Goal: Task Accomplishment & Management: Use online tool/utility

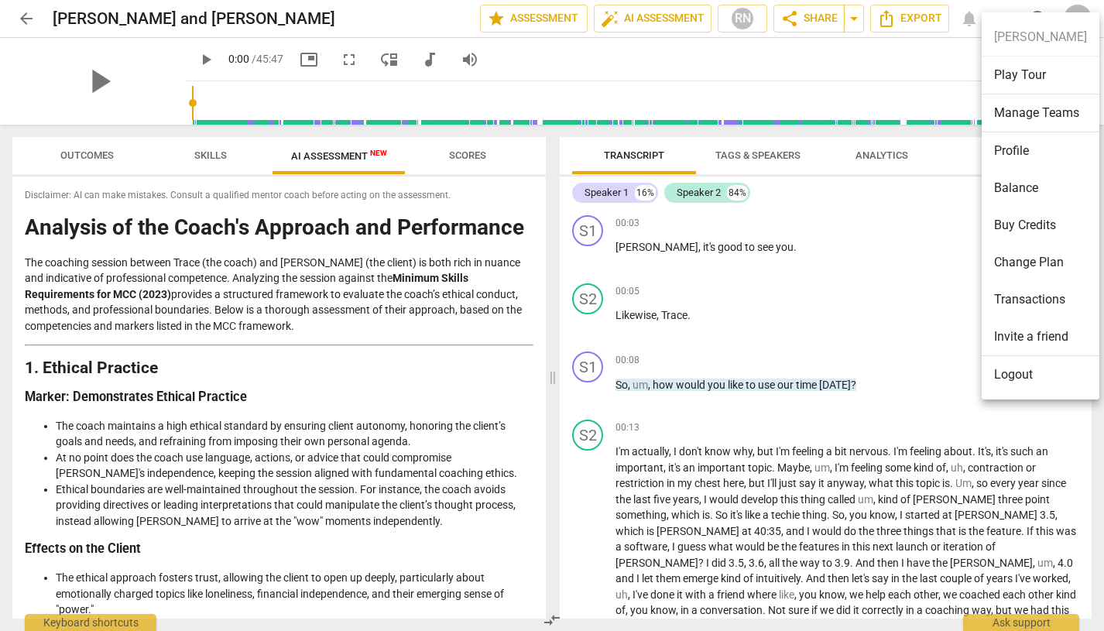
click at [1082, 14] on ul "[PERSON_NAME] Play Tour Manage Teams Profile Balance Buy Credits Change Plan Tr…" at bounding box center [1041, 205] width 118 height 387
click at [911, 55] on div at bounding box center [552, 315] width 1104 height 631
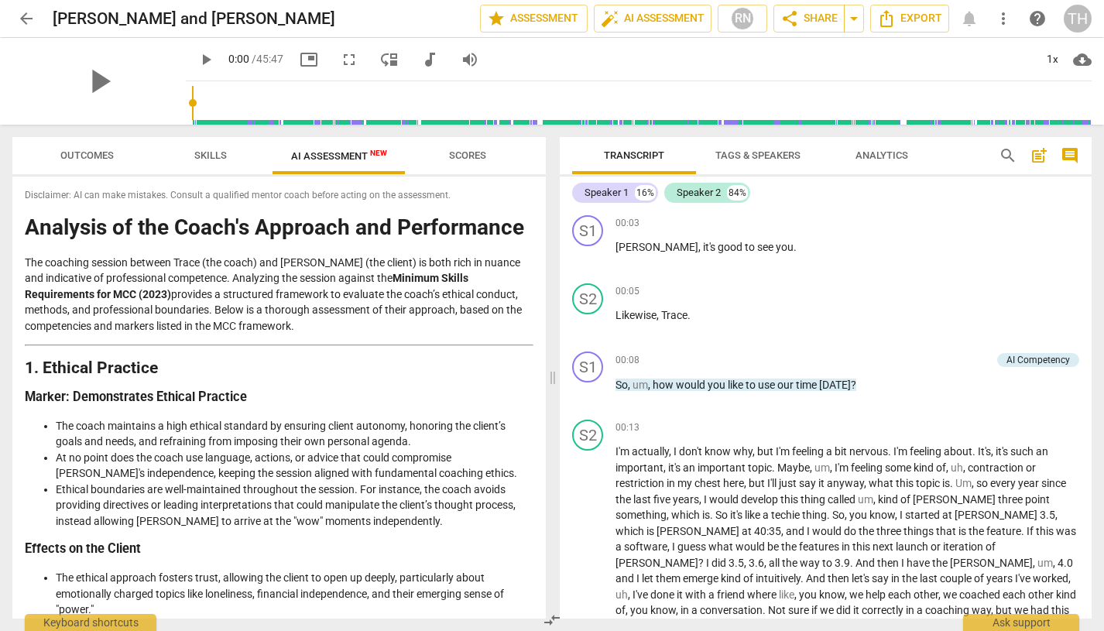
click at [1002, 19] on span "more_vert" at bounding box center [1003, 18] width 19 height 19
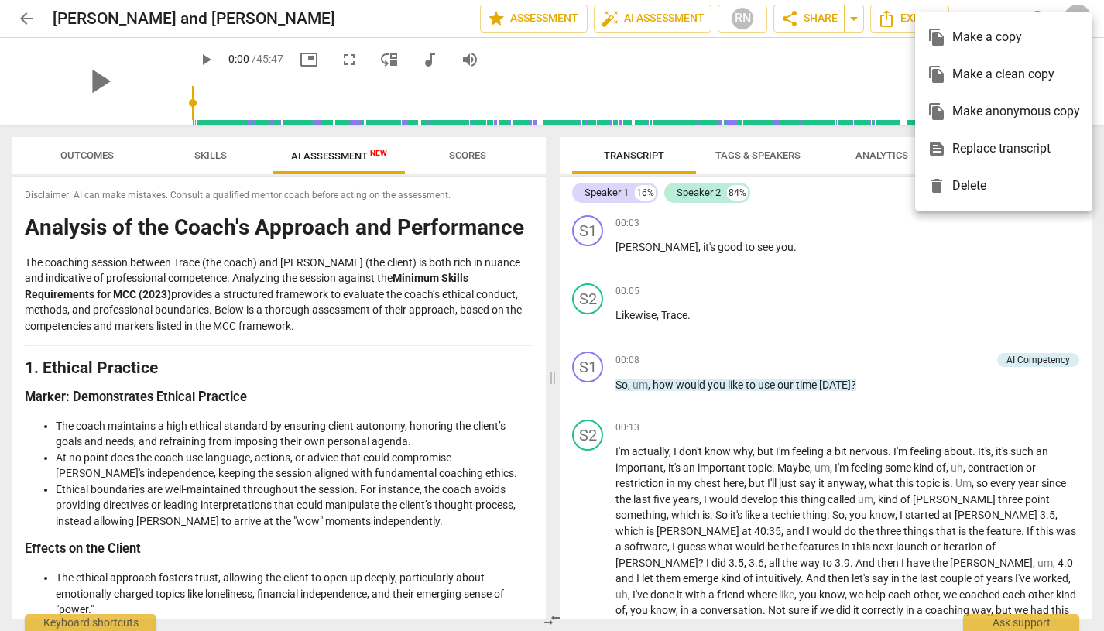
click at [852, 58] on div at bounding box center [552, 315] width 1104 height 631
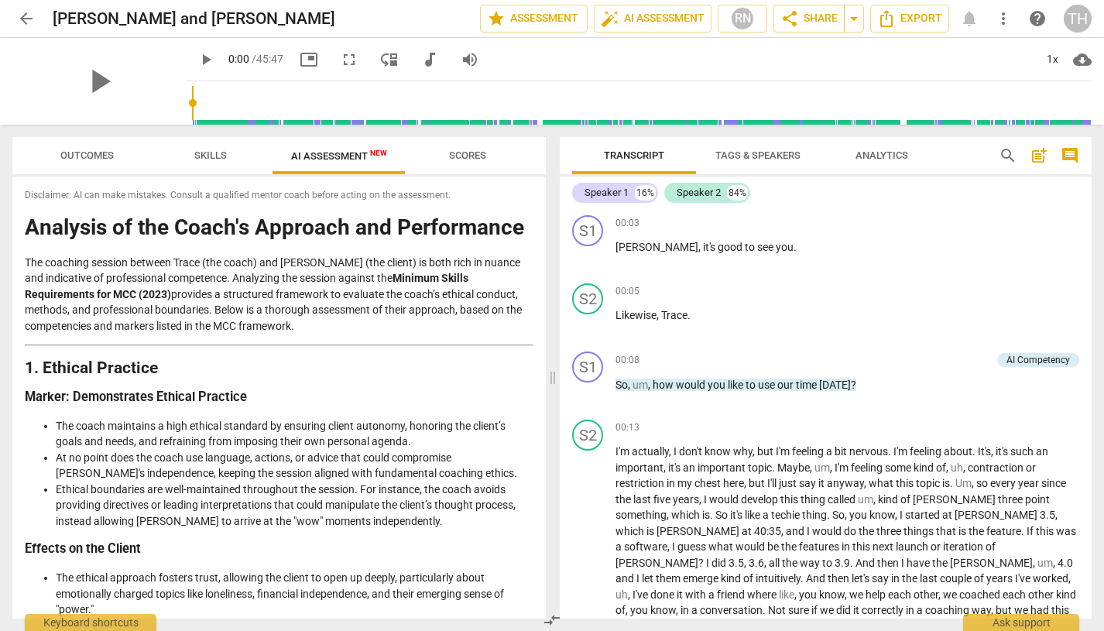
click at [25, 13] on span "arrow_back" at bounding box center [26, 18] width 19 height 19
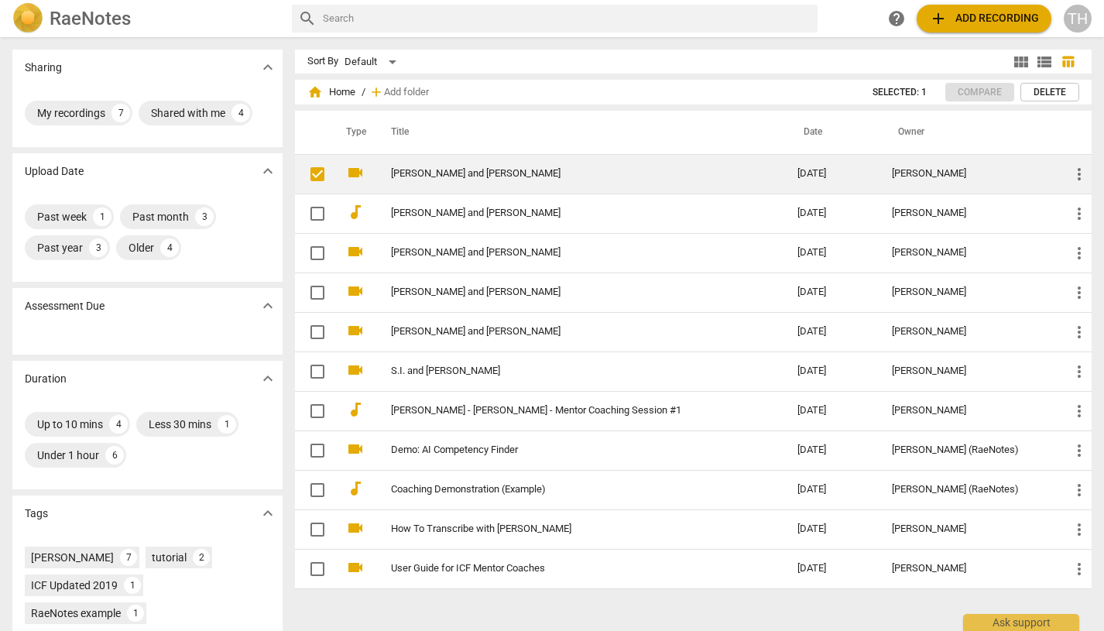
click at [314, 173] on input "checkbox" at bounding box center [317, 174] width 33 height 19
checkbox input "true"
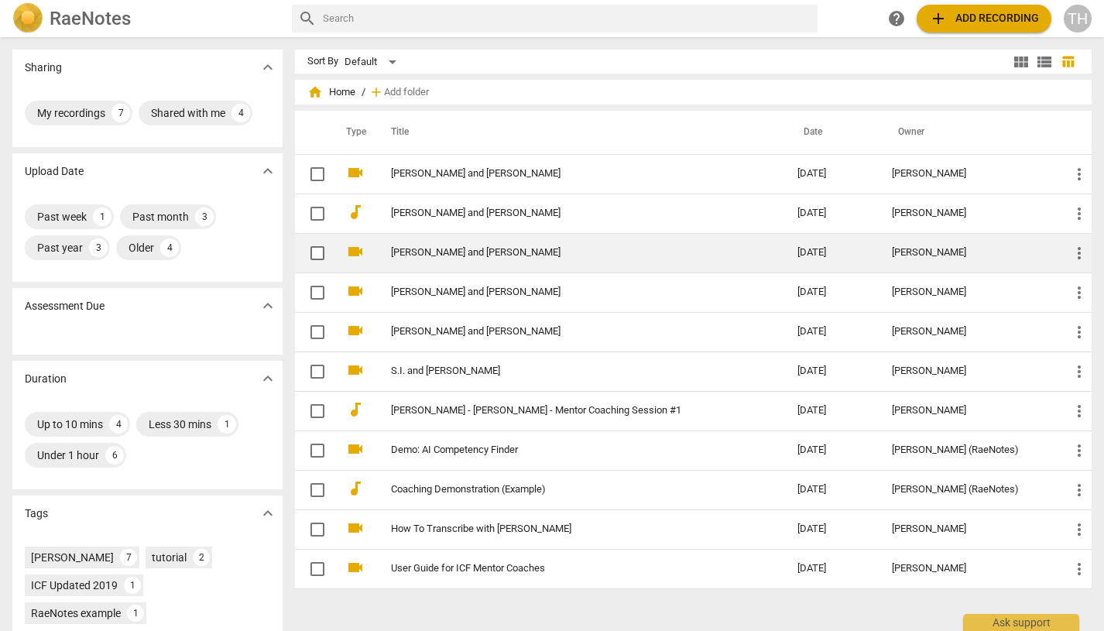
click at [315, 247] on input "checkbox" at bounding box center [317, 253] width 33 height 19
checkbox input "false"
click at [424, 251] on link "[PERSON_NAME] and [PERSON_NAME]" at bounding box center [567, 253] width 352 height 12
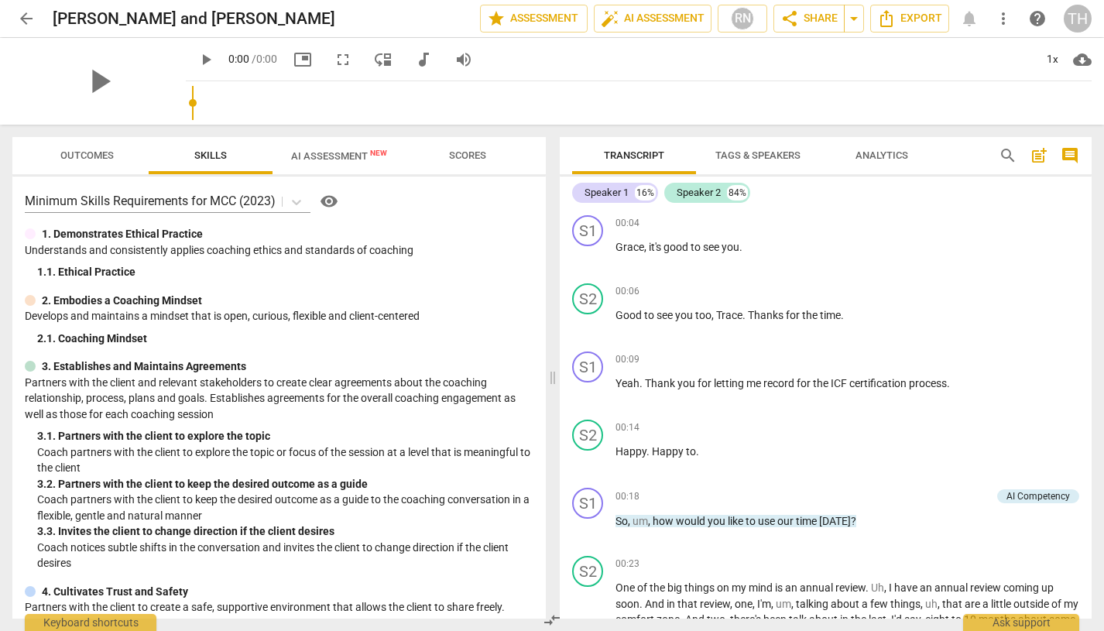
click at [322, 155] on span "AI Assessment New" at bounding box center [339, 156] width 96 height 12
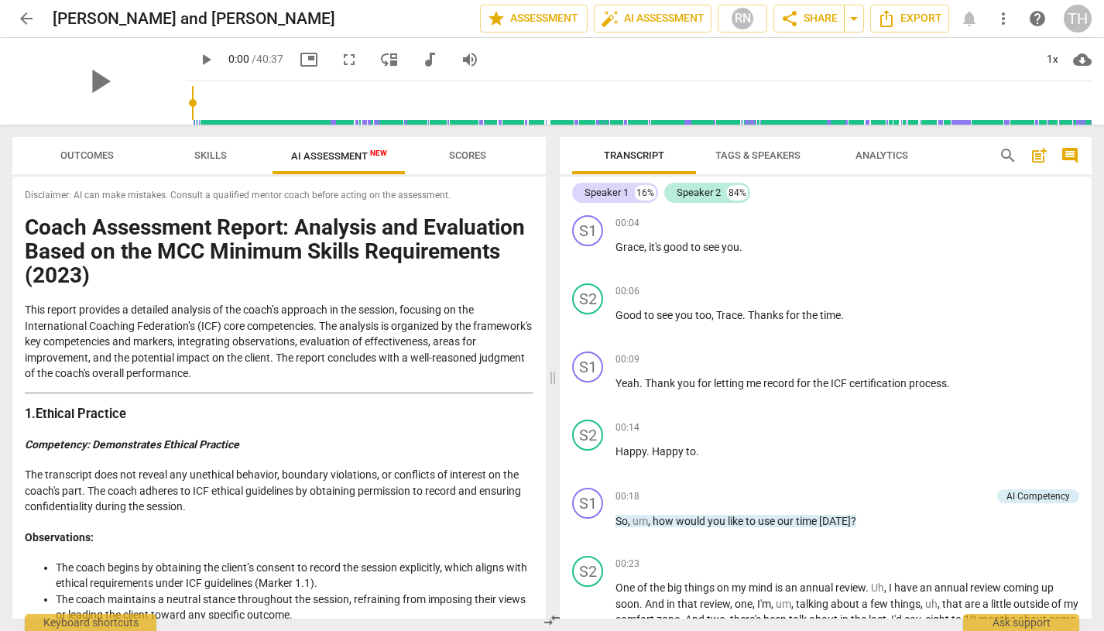
click at [991, 44] on div "play_arrow 0:00 / 40:37 picture_in_picture fullscreen move_down audiotrack volu…" at bounding box center [639, 59] width 906 height 43
